Goal: Task Accomplishment & Management: Use online tool/utility

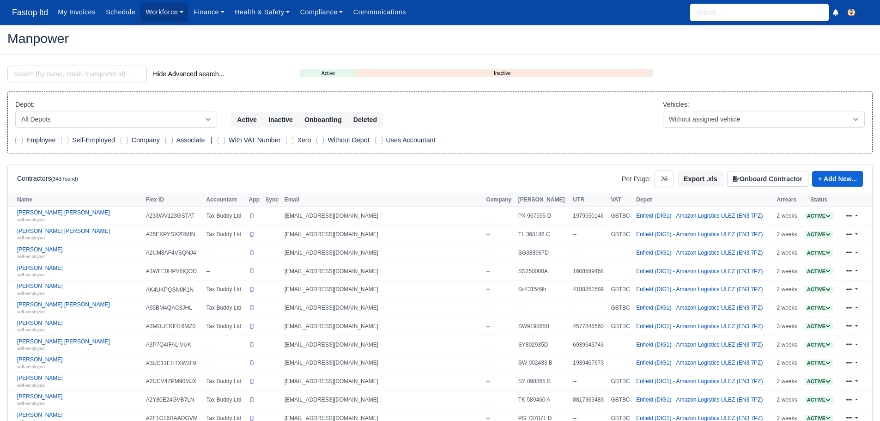
select select "25"
drag, startPoint x: 60, startPoint y: 73, endPoint x: 67, endPoint y: 91, distance: 19.5
click at [59, 73] on input "search" at bounding box center [77, 74] width 140 height 17
type input "yau"
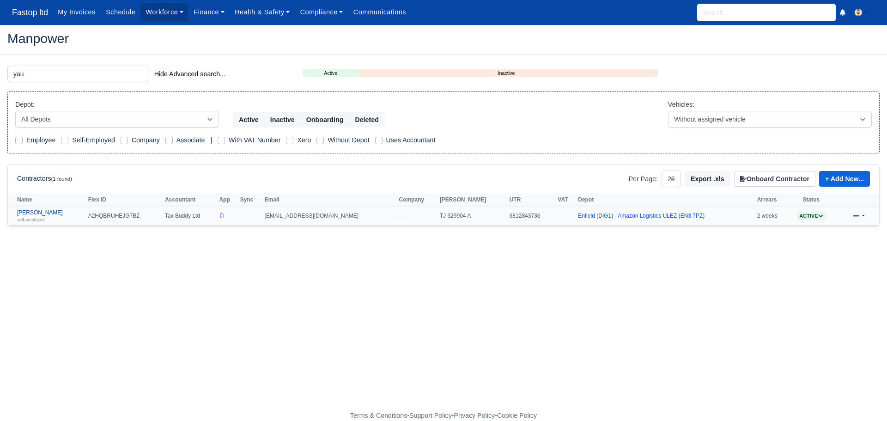
click at [36, 217] on div "self-employed" at bounding box center [50, 219] width 67 height 6
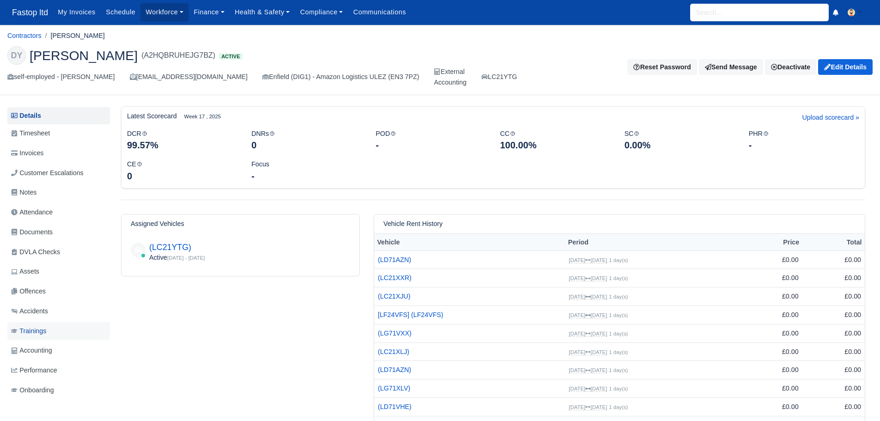
scroll to position [36, 0]
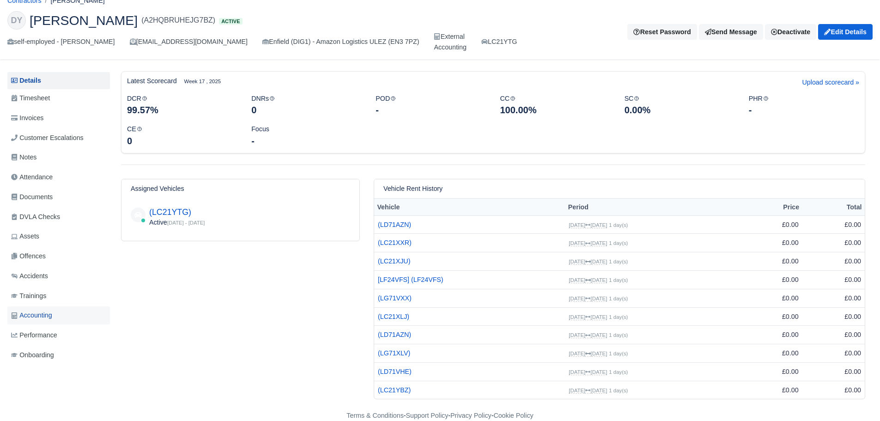
click at [41, 316] on span "Accounting" at bounding box center [31, 315] width 41 height 11
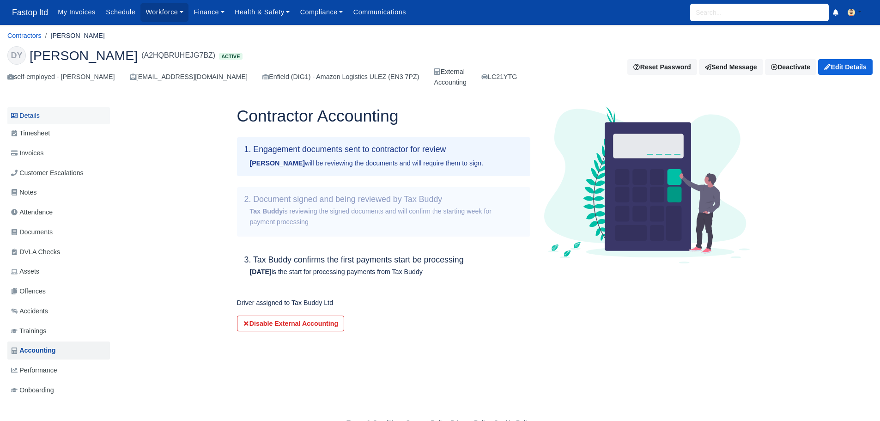
click at [27, 118] on link "Details" at bounding box center [58, 115] width 103 height 17
